Goal: Find specific page/section: Find specific page/section

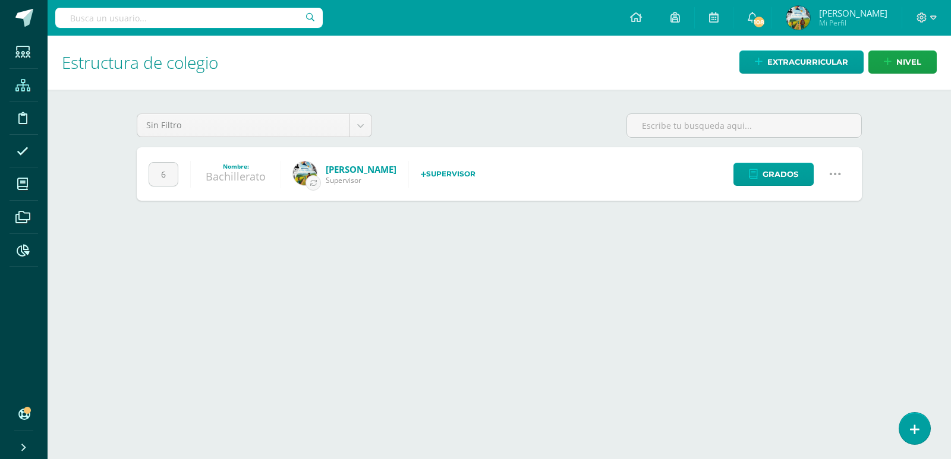
click at [161, 20] on input "text" at bounding box center [188, 18] width 267 height 20
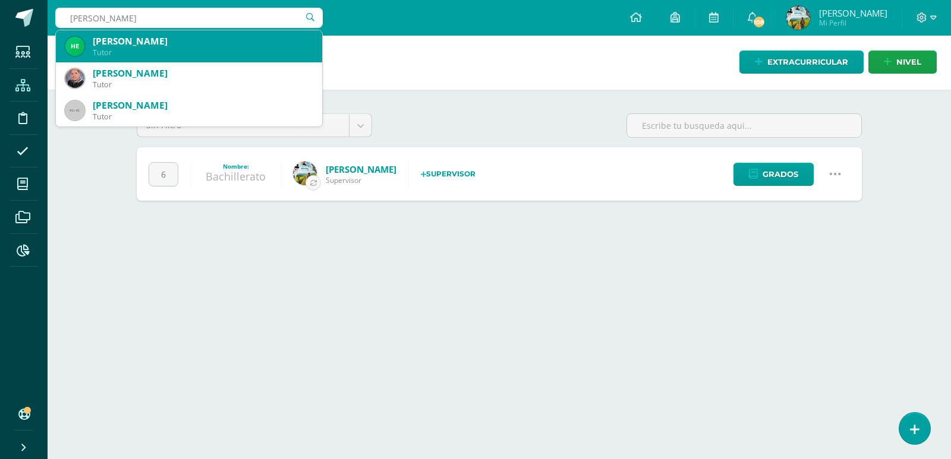
type input "[PERSON_NAME]"
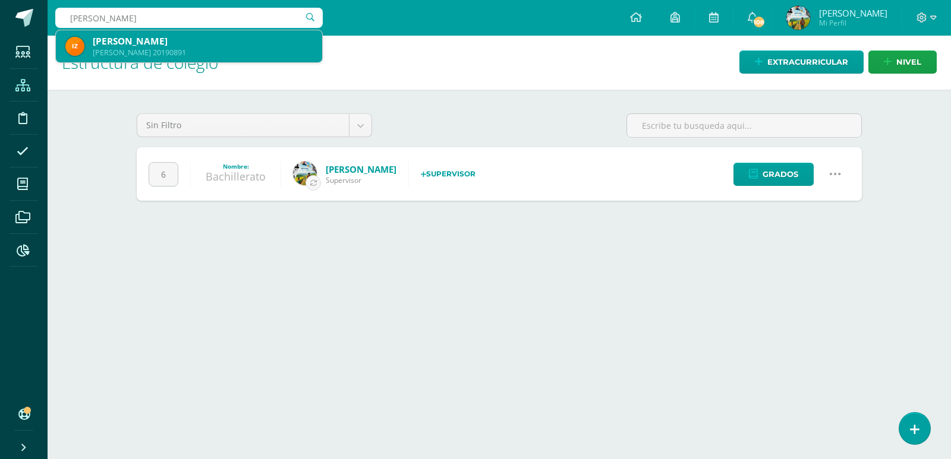
click at [149, 55] on div "[PERSON_NAME] 20190891" at bounding box center [203, 53] width 220 height 10
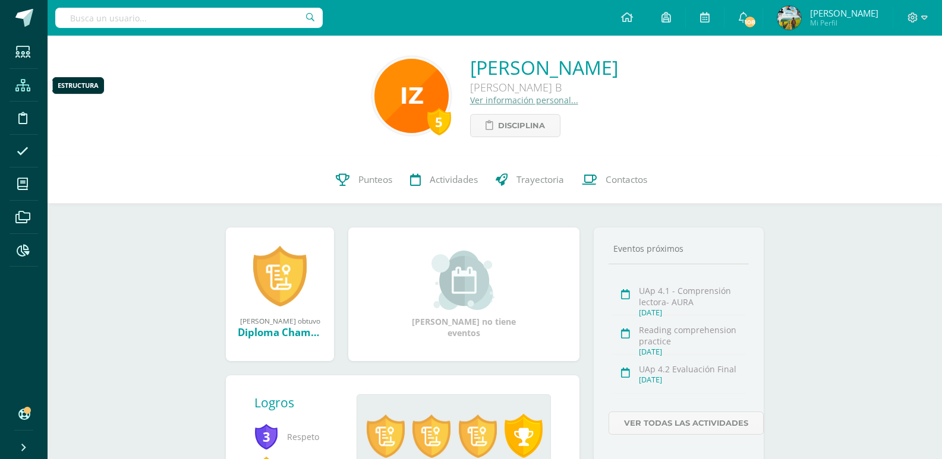
click at [23, 90] on icon at bounding box center [22, 86] width 15 height 12
